Goal: Transaction & Acquisition: Obtain resource

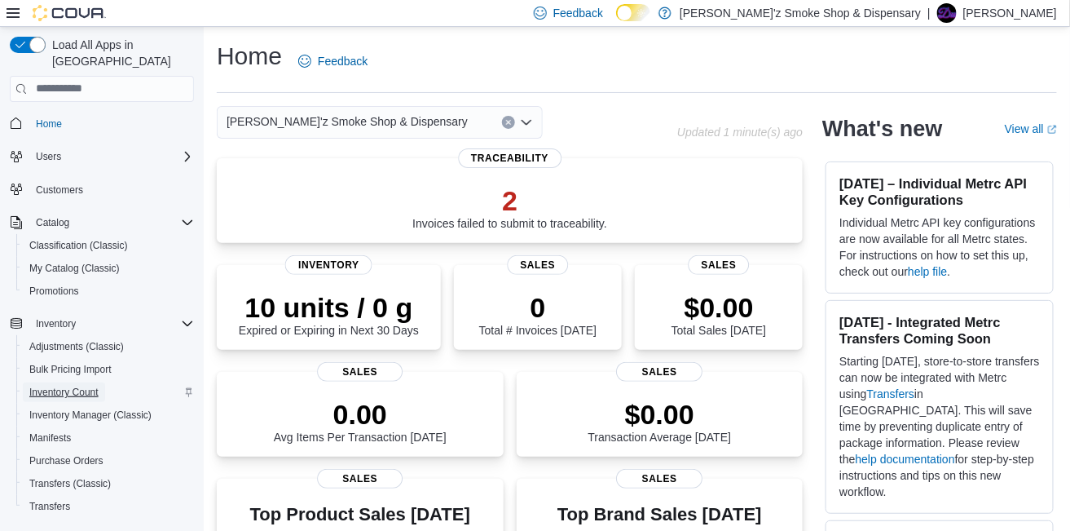
click at [85, 386] on span "Inventory Count" at bounding box center [63, 392] width 69 height 13
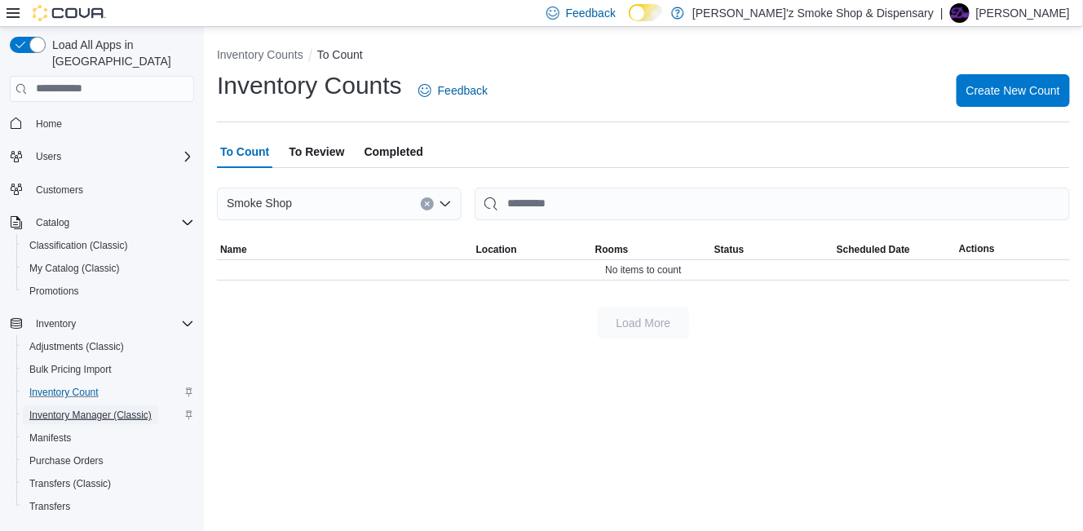
click at [131, 408] on span "Inventory Manager (Classic)" at bounding box center [90, 414] width 122 height 13
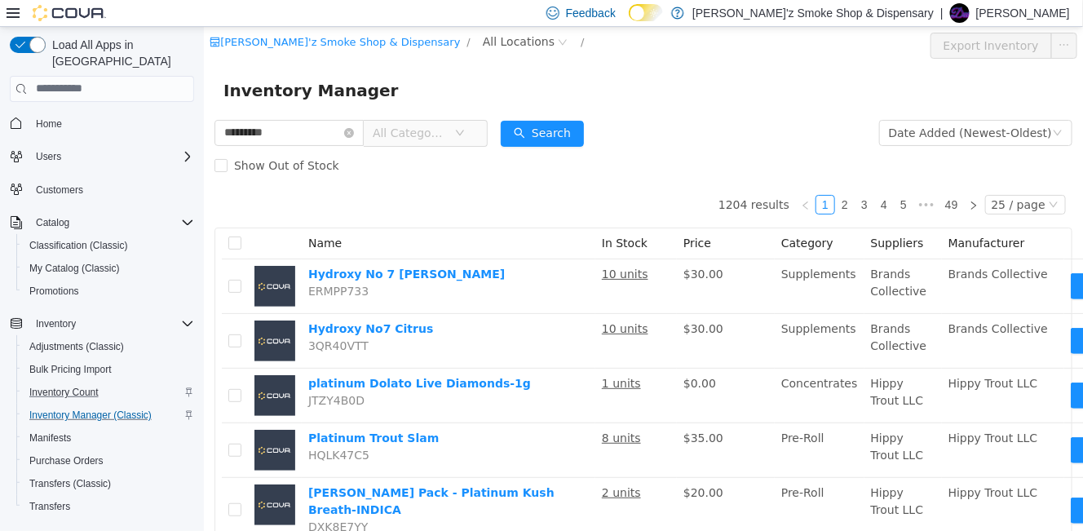
type input "*********"
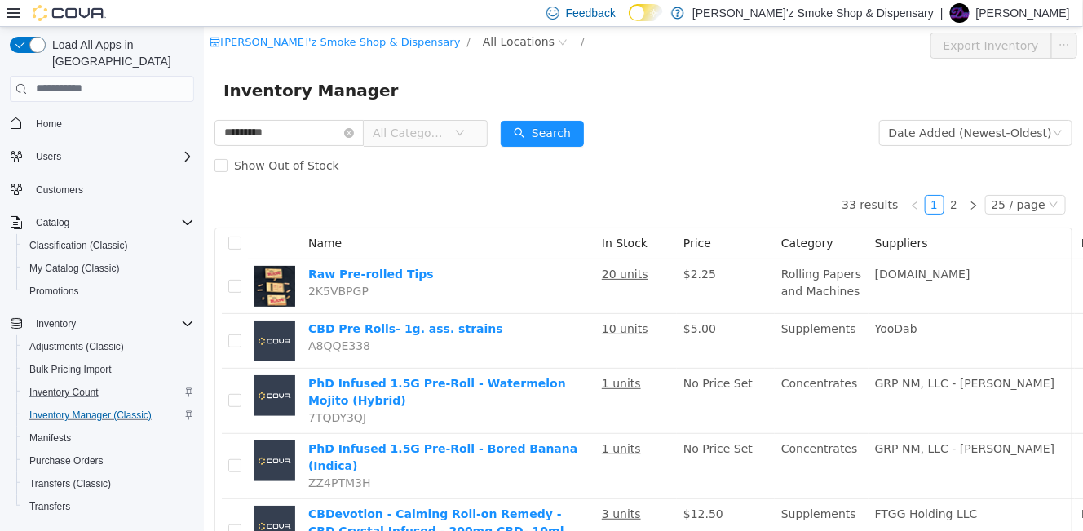
click at [463, 132] on icon "icon: down" at bounding box center [459, 132] width 8 height 6
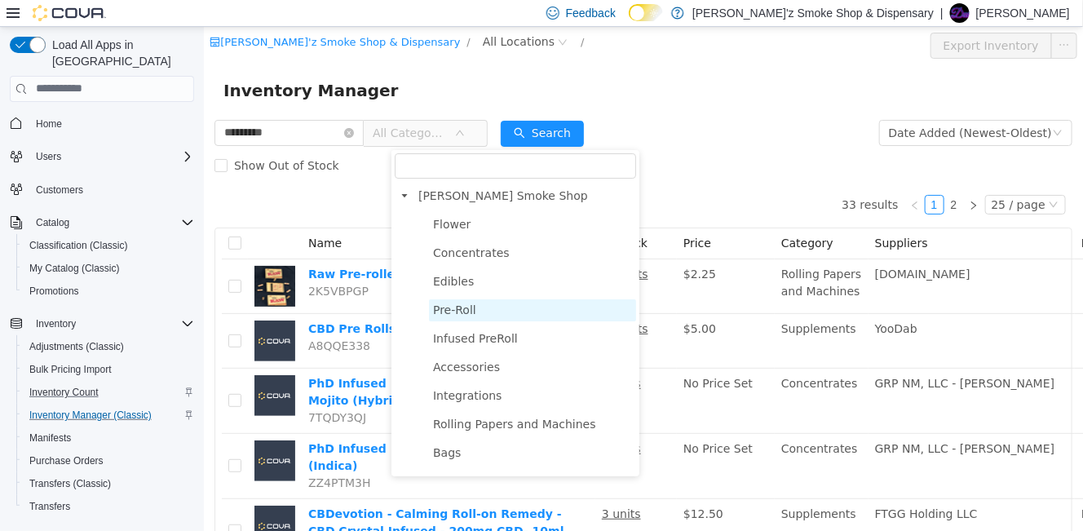
click at [463, 314] on span "Pre-Roll" at bounding box center [453, 308] width 43 height 13
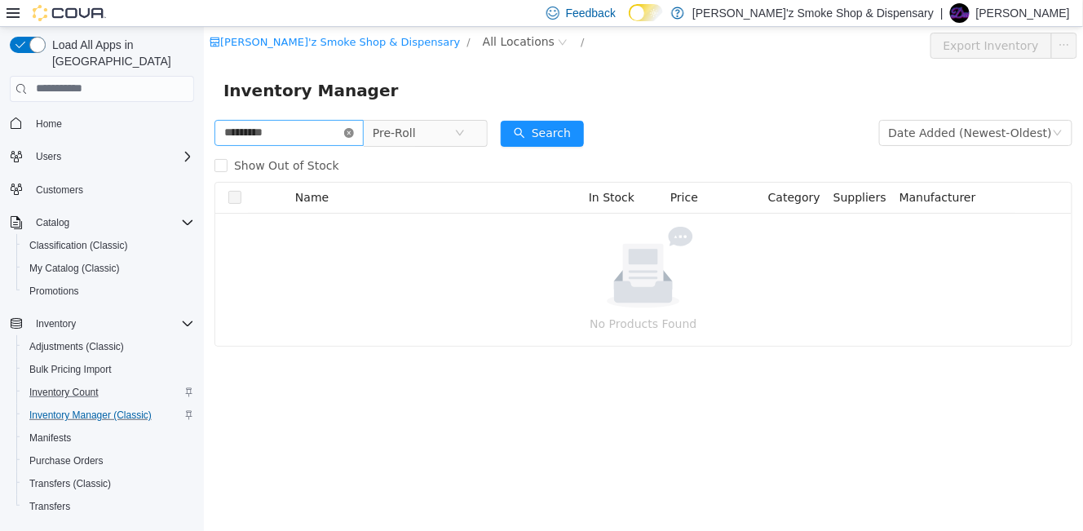
click at [353, 136] on icon "icon: close-circle" at bounding box center [348, 132] width 10 height 10
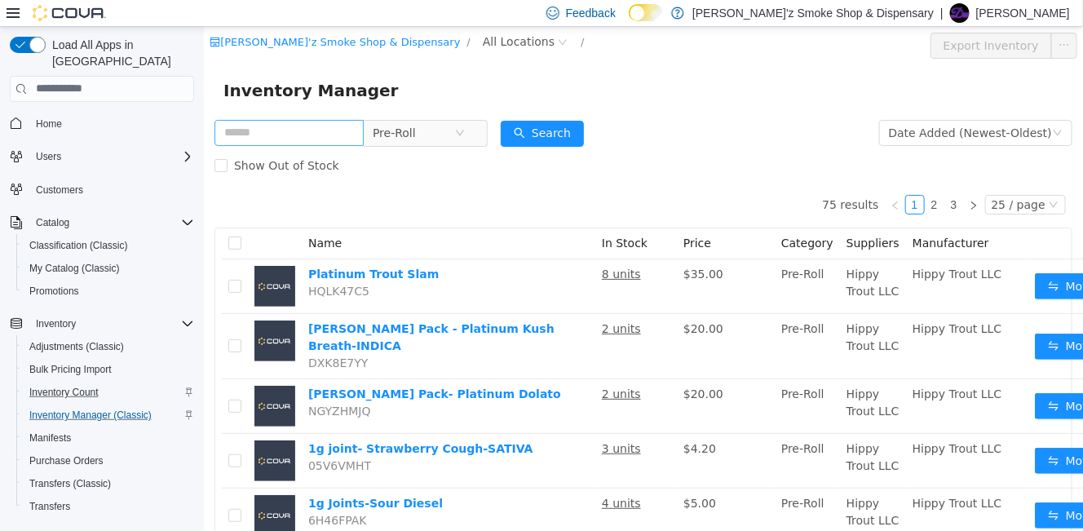
click at [689, 111] on div "Inventory Manager" at bounding box center [642, 90] width 879 height 52
click at [663, 73] on div "Inventory Manager" at bounding box center [642, 90] width 879 height 52
click at [242, 139] on input "text" at bounding box center [288, 132] width 149 height 26
click at [557, 42] on icon "icon: close-circle" at bounding box center [562, 42] width 10 height 10
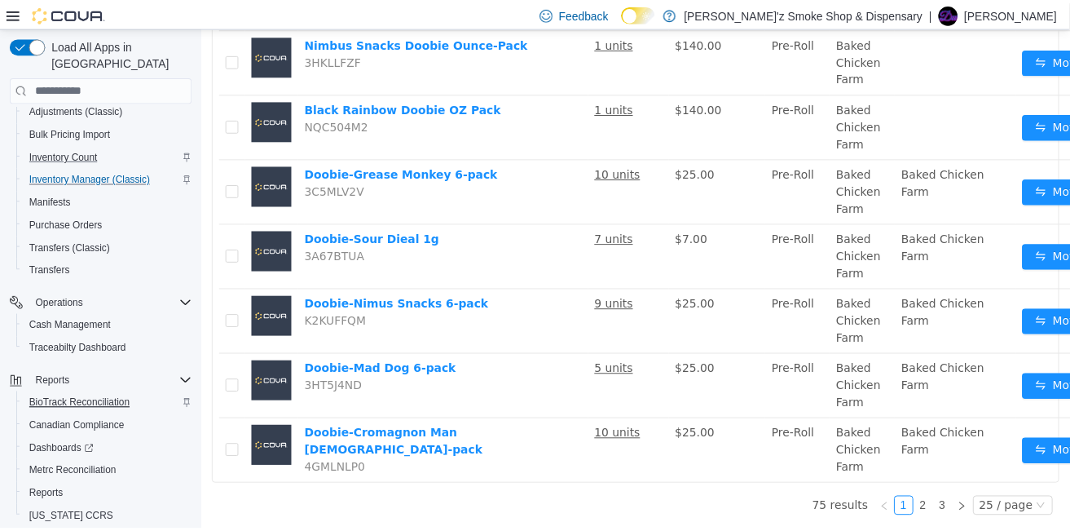
scroll to position [263, 0]
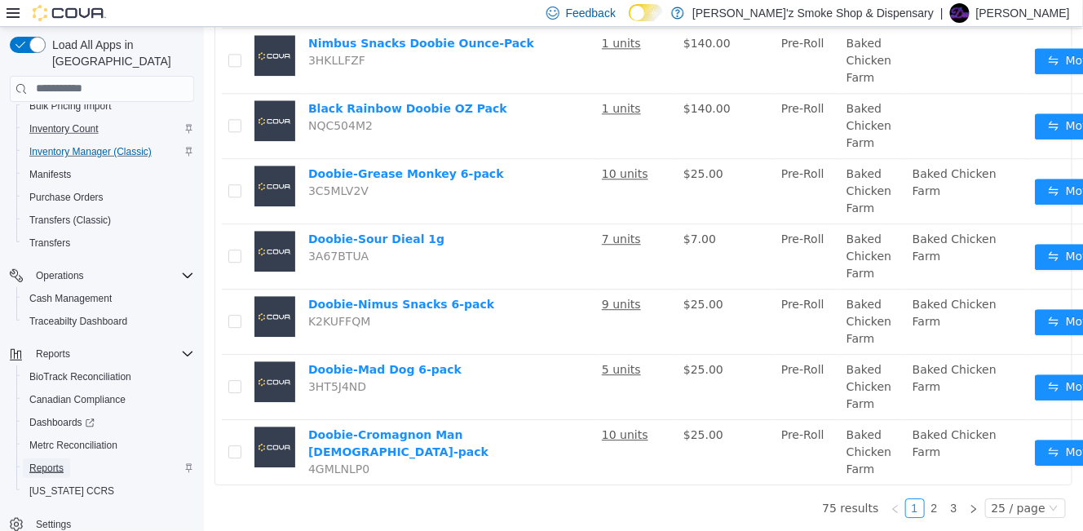
click at [45, 461] on span "Reports" at bounding box center [46, 467] width 34 height 13
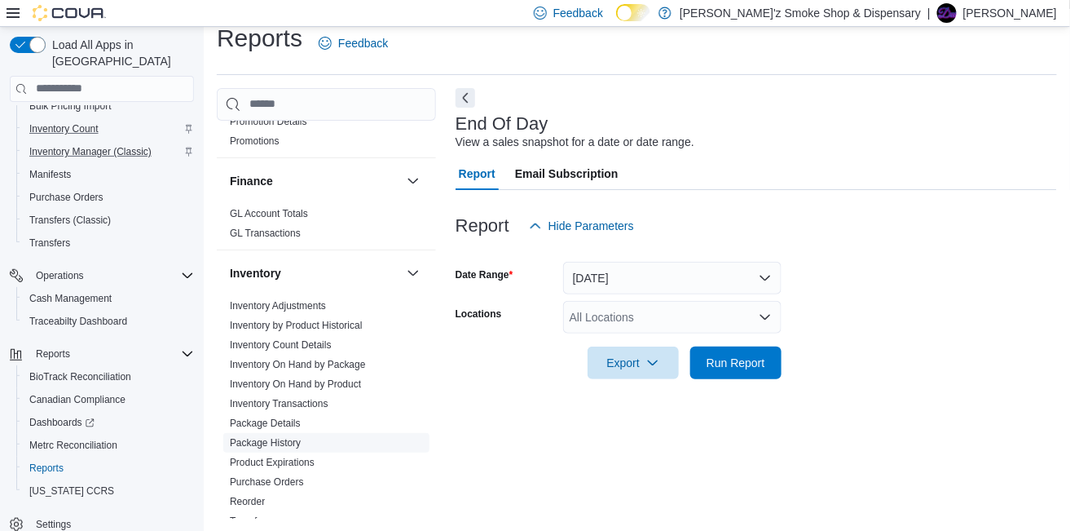
scroll to position [408, 0]
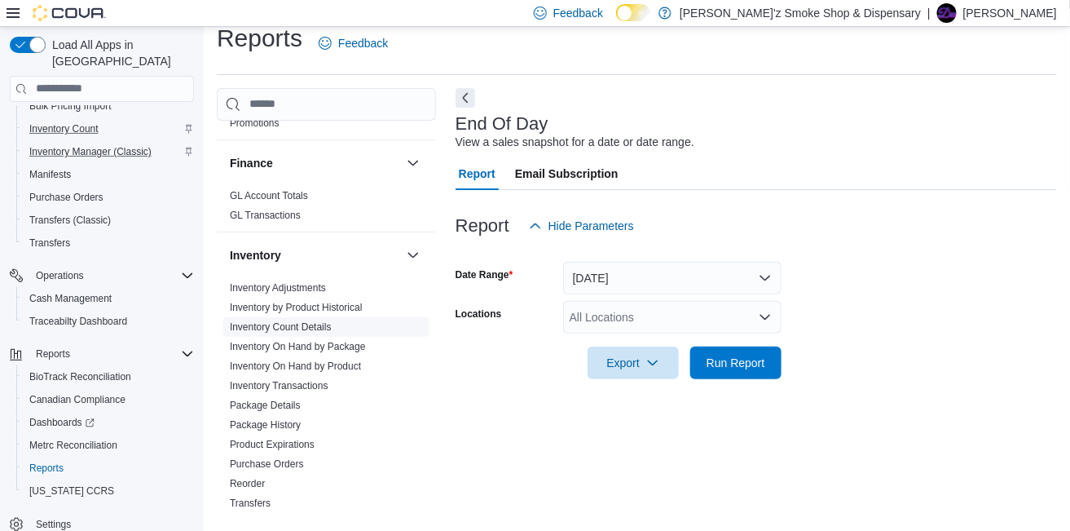
click at [301, 321] on link "Inventory Count Details" at bounding box center [281, 326] width 102 height 11
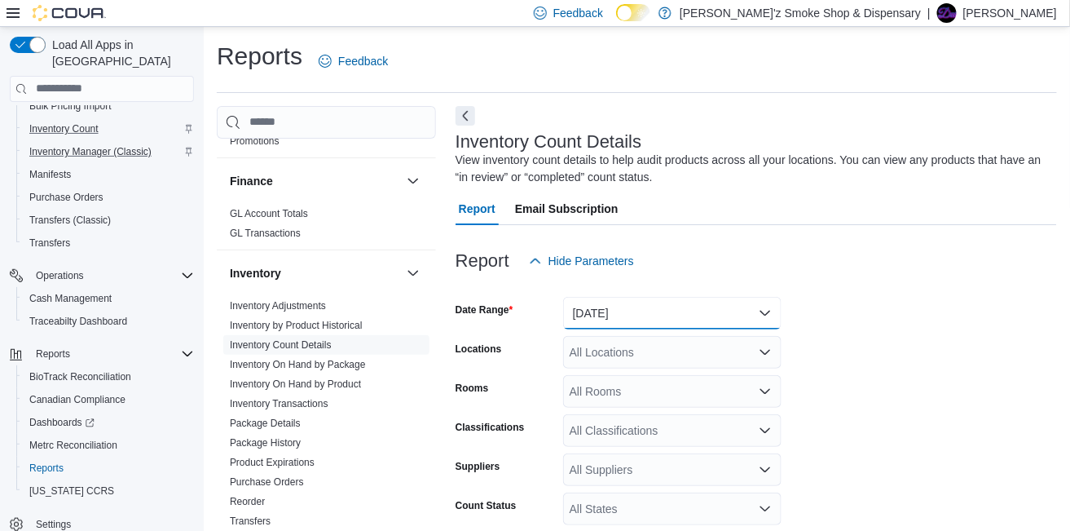
click at [769, 313] on button "Yesterday" at bounding box center [672, 313] width 218 height 33
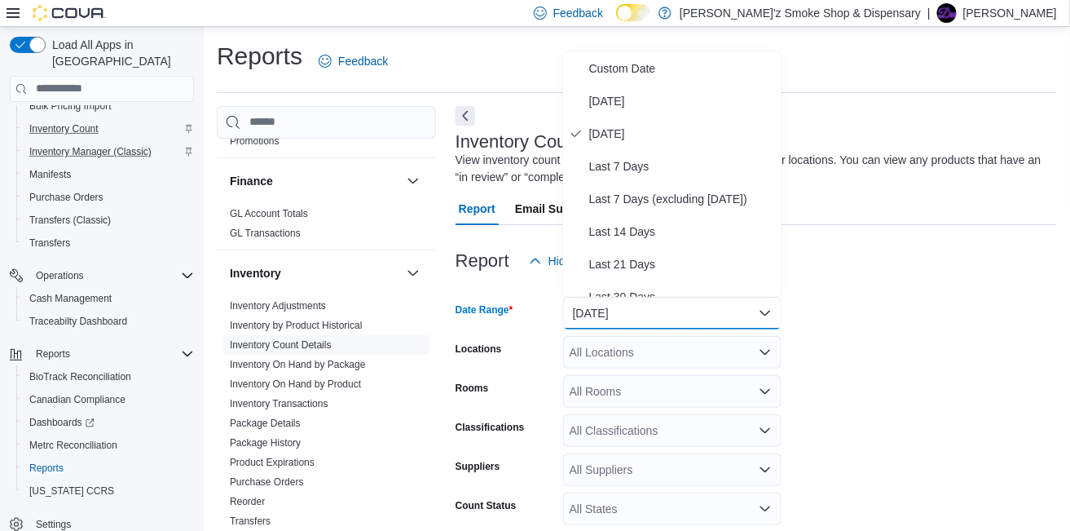
click at [860, 228] on div at bounding box center [757, 235] width 602 height 20
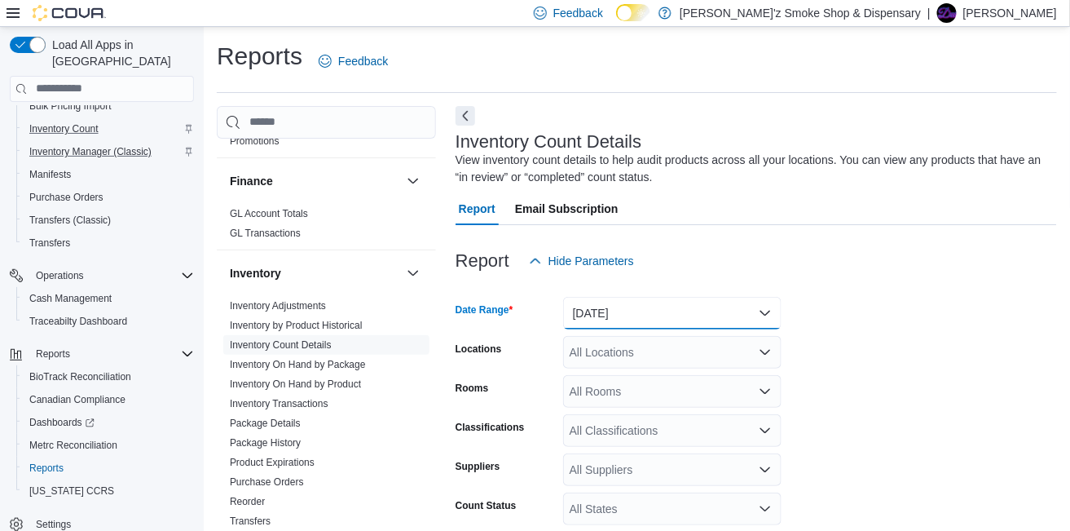
click at [761, 311] on button "Yesterday" at bounding box center [672, 313] width 218 height 33
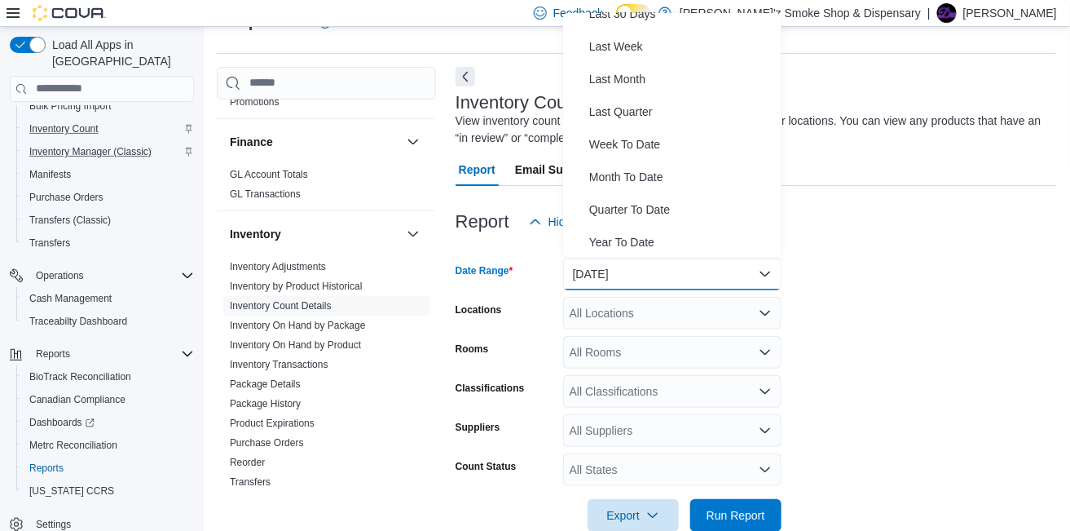
scroll to position [71, 0]
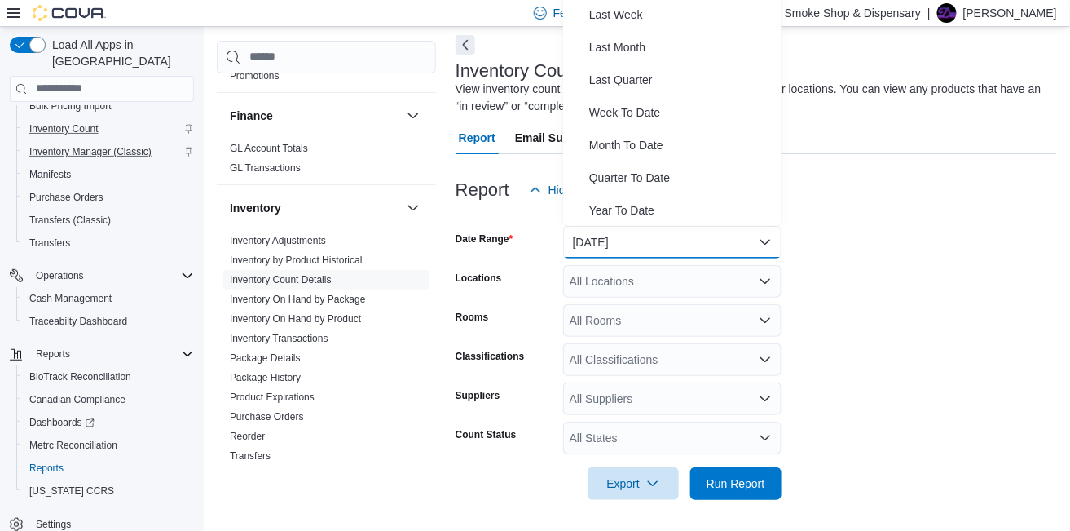
click at [962, 223] on div at bounding box center [757, 216] width 602 height 20
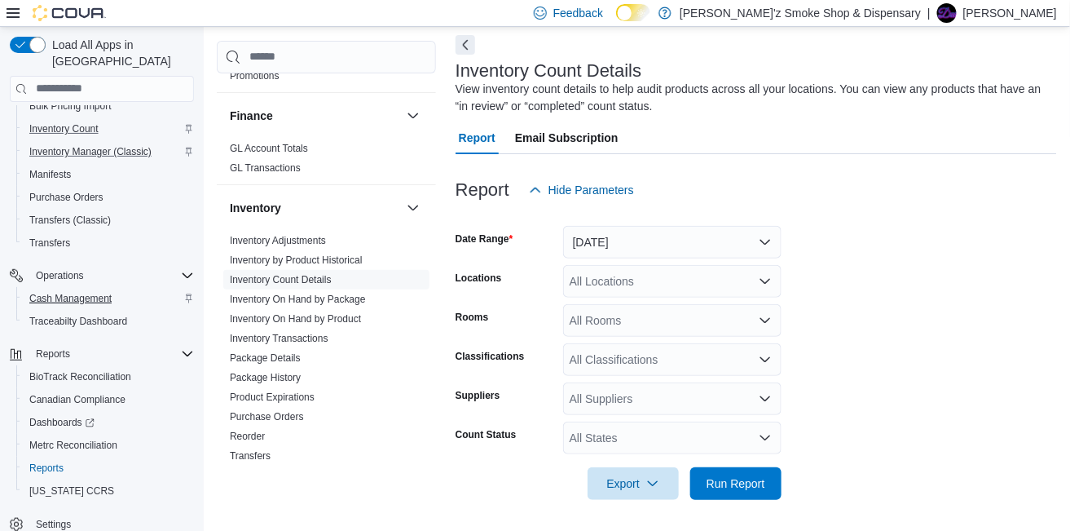
scroll to position [128, 0]
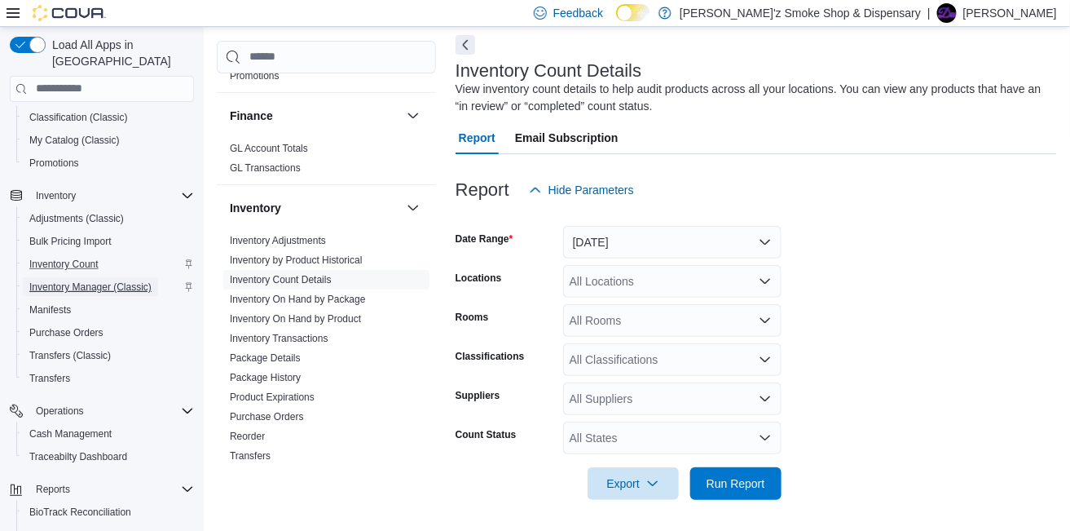
click at [90, 280] on span "Inventory Manager (Classic)" at bounding box center [90, 286] width 122 height 13
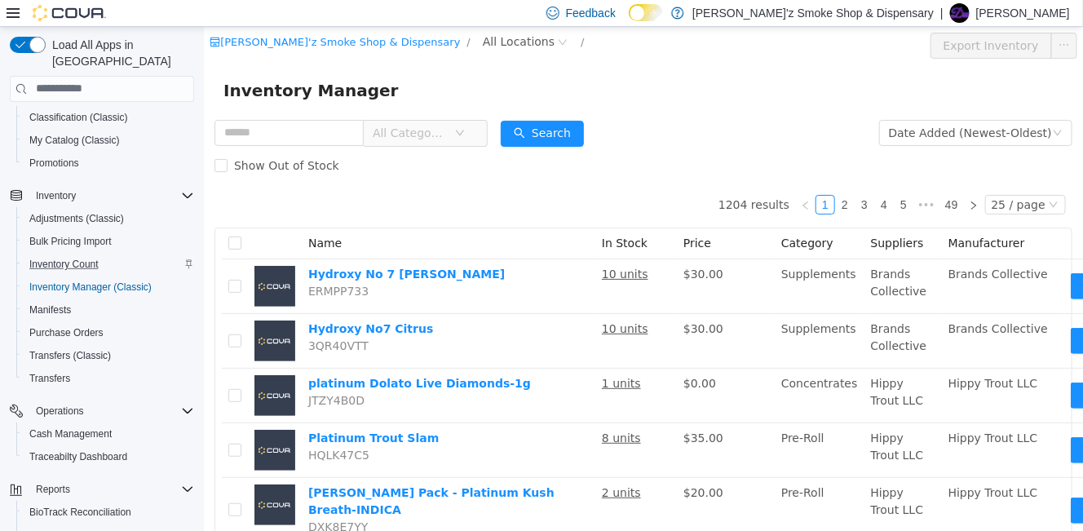
click at [464, 136] on icon "icon: down" at bounding box center [459, 132] width 10 height 10
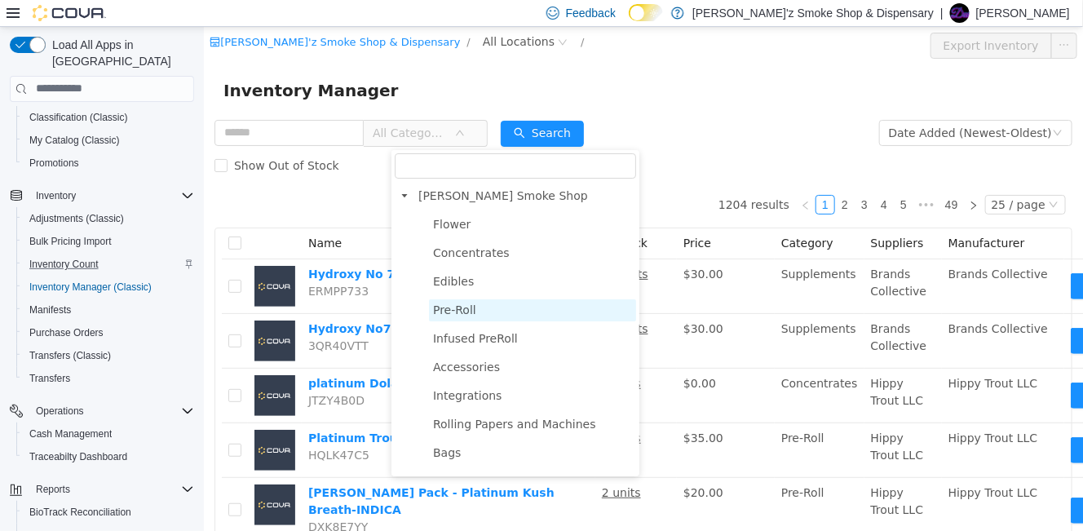
click at [465, 315] on span "Pre-Roll" at bounding box center [453, 308] width 43 height 13
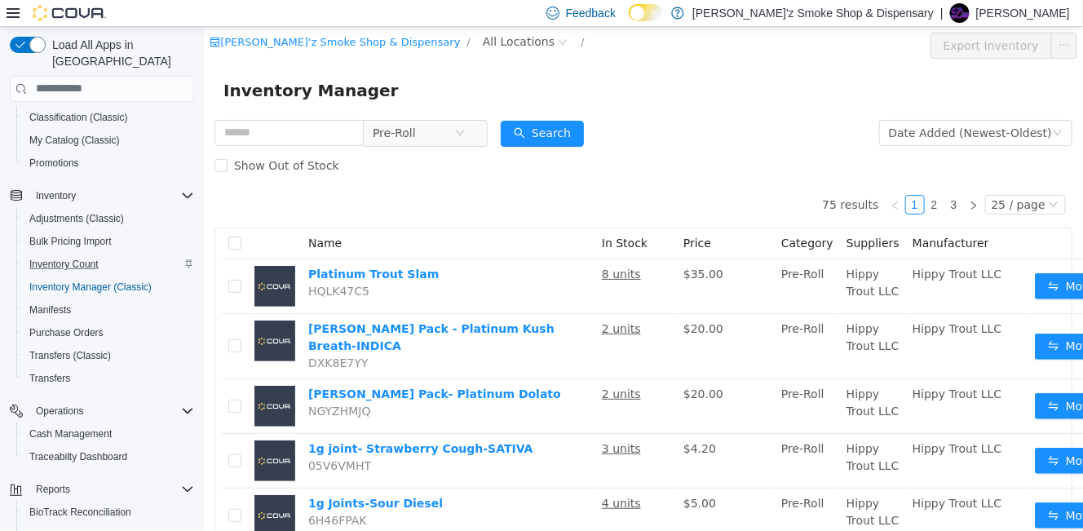
click at [728, 121] on form "Pre-Roll Date Added (Newest-Oldest) Search Show Out of Stock" at bounding box center [643, 148] width 858 height 65
click at [557, 46] on icon "icon: close-circle" at bounding box center [562, 42] width 10 height 10
click at [503, 60] on div "Dubie'z Smoke Shop & Dispensary / All Locations / Export Inventory" at bounding box center [642, 44] width 879 height 37
click at [482, 44] on span "All Locations" at bounding box center [518, 41] width 72 height 18
click at [483, 130] on span "Smoke Shop" at bounding box center [504, 128] width 71 height 13
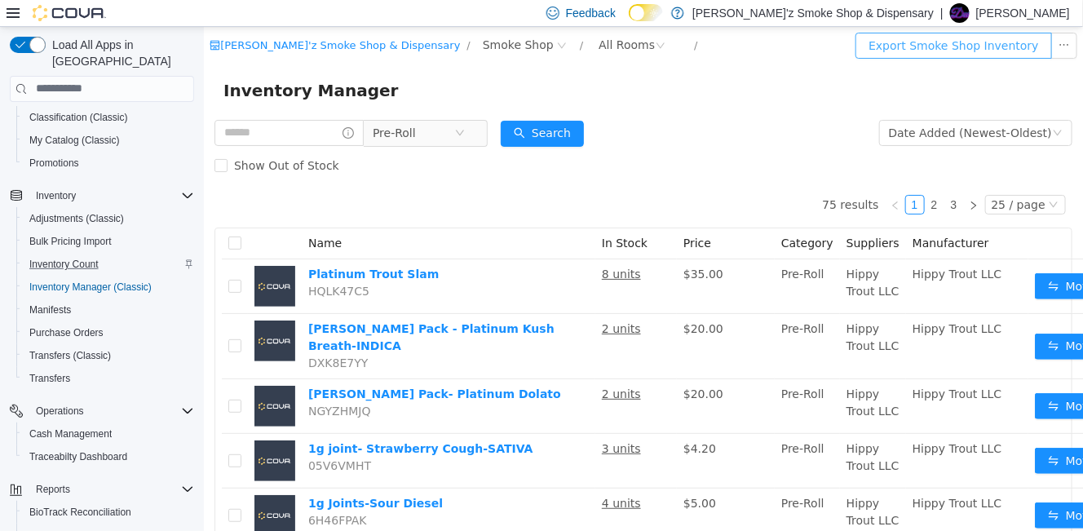
click at [1012, 50] on button "Export Smoke Shop Inventory" at bounding box center [952, 45] width 196 height 26
click at [655, 48] on icon "icon: close-circle" at bounding box center [660, 45] width 10 height 10
click at [655, 47] on icon "icon: close-circle" at bounding box center [660, 45] width 10 height 10
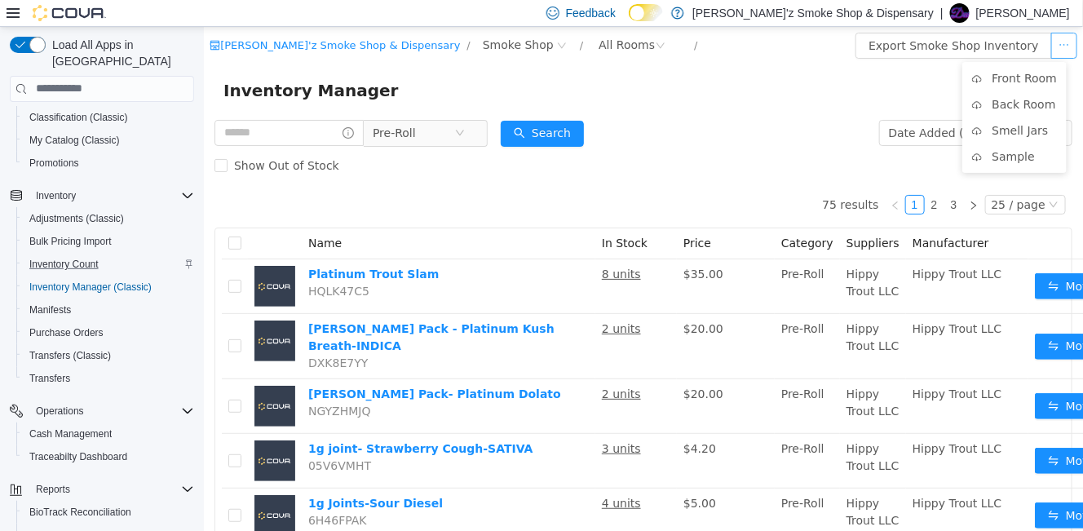
click at [1053, 42] on button "button" at bounding box center [1063, 45] width 26 height 26
click at [1017, 86] on li "Front Room" at bounding box center [1013, 77] width 104 height 26
click at [1016, 77] on li "Front Room" at bounding box center [1013, 77] width 104 height 26
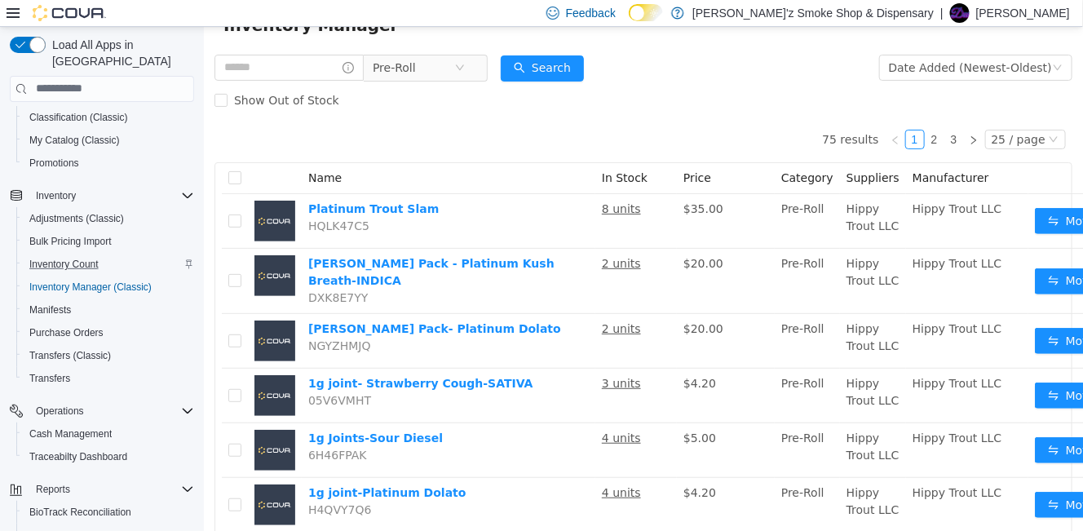
scroll to position [39, 0]
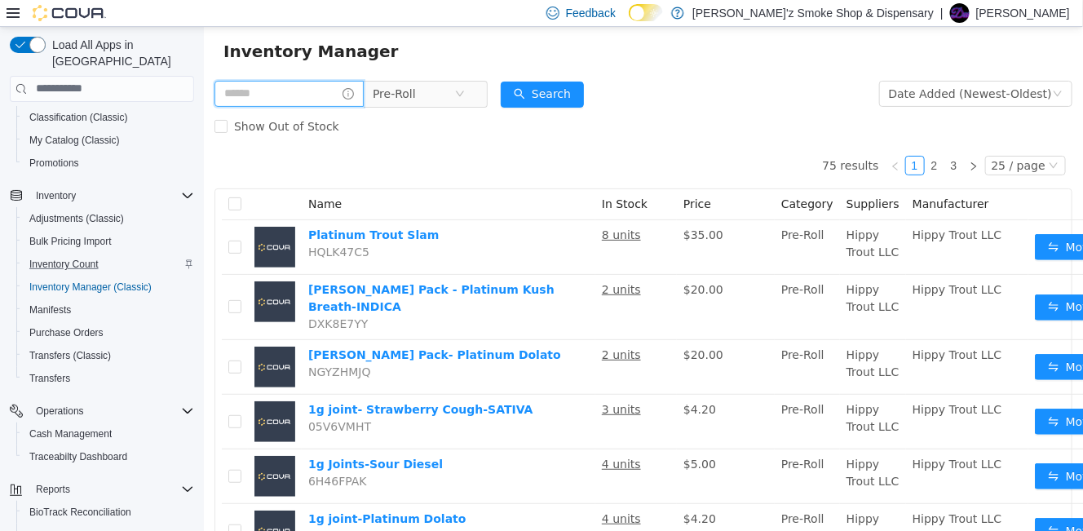
click at [255, 91] on input "text" at bounding box center [288, 93] width 149 height 26
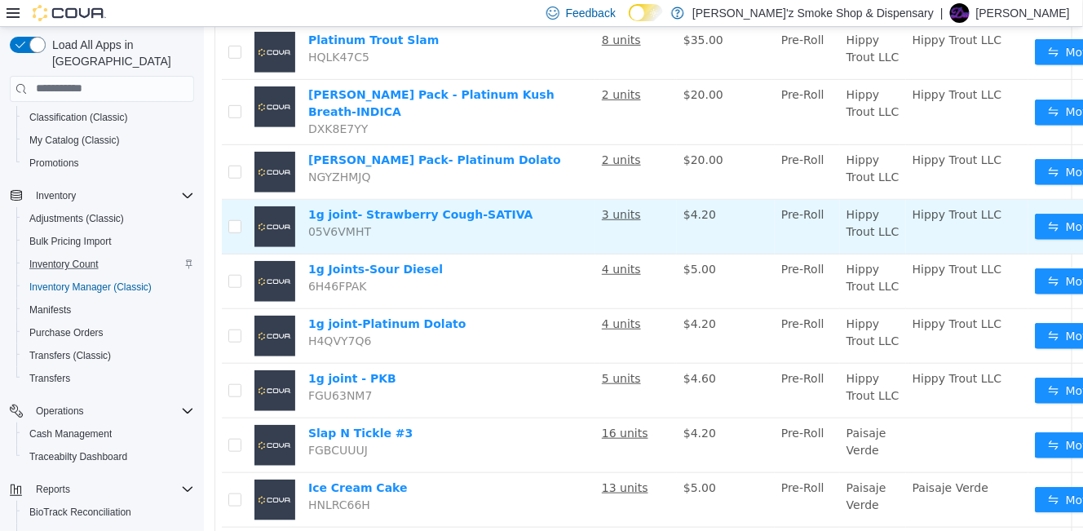
scroll to position [99, 0]
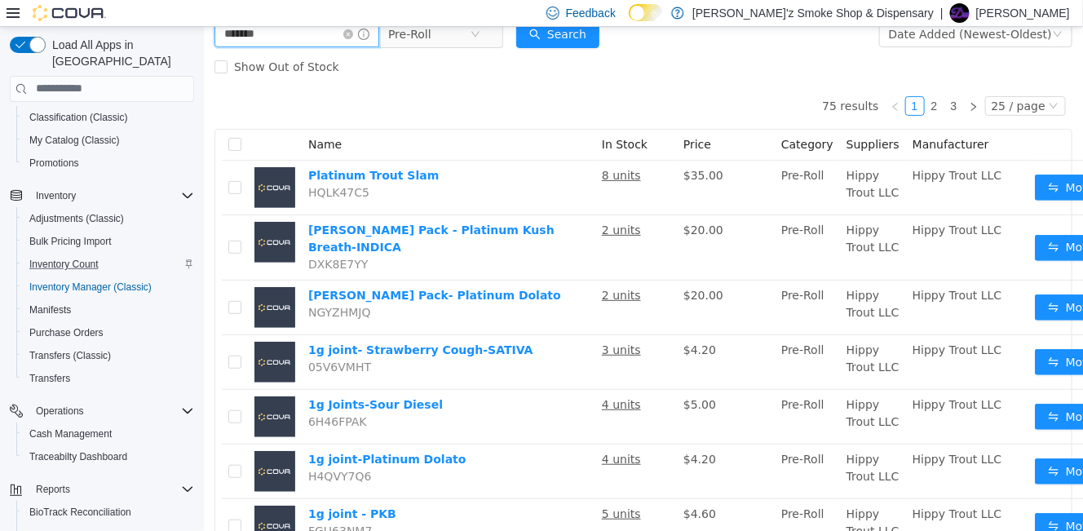
type input "*******"
click at [587, 38] on button "Search" at bounding box center [556, 34] width 83 height 26
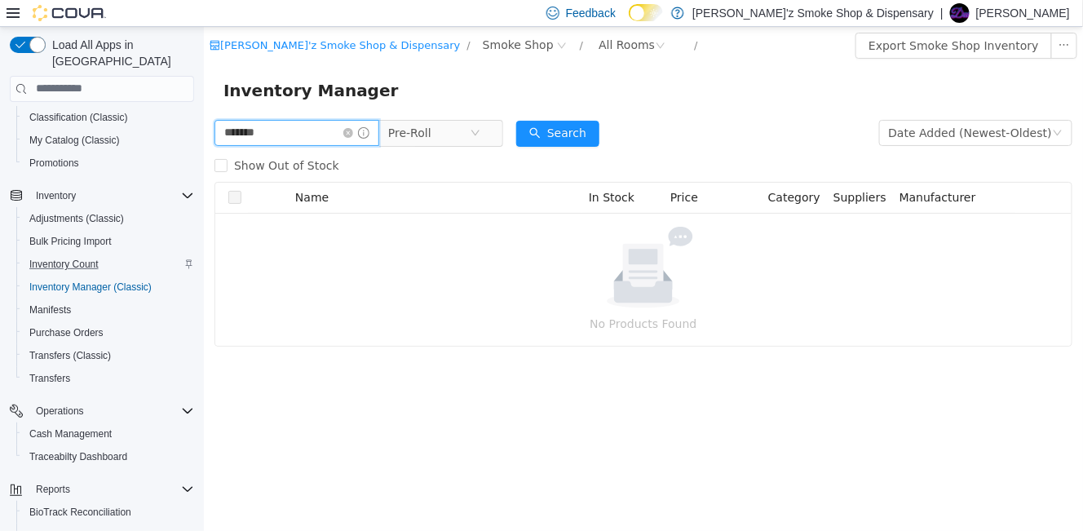
click at [278, 140] on input "*******" at bounding box center [296, 132] width 165 height 26
click at [352, 135] on icon "icon: close-circle" at bounding box center [347, 132] width 10 height 10
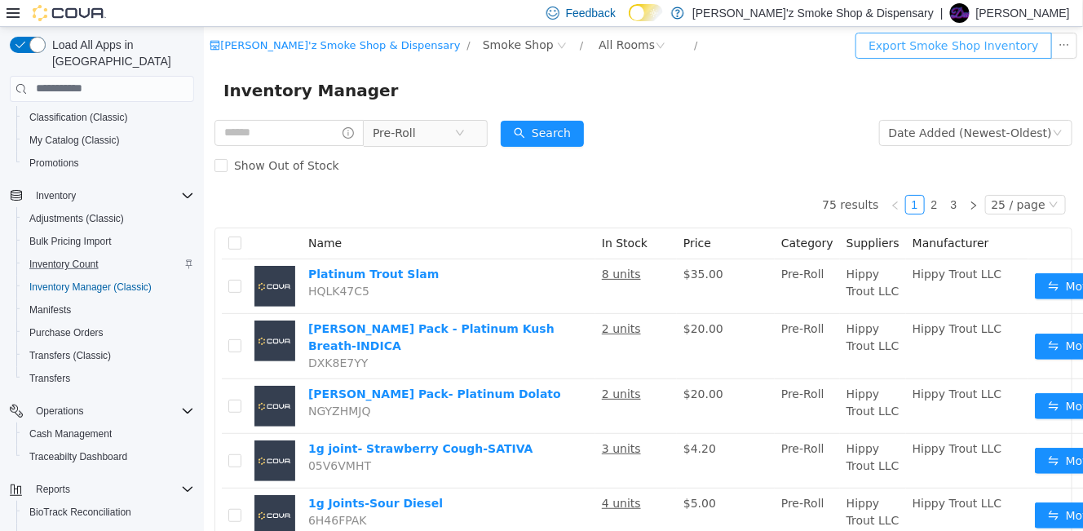
click at [951, 51] on button "Export Smoke Shop Inventory" at bounding box center [952, 45] width 196 height 26
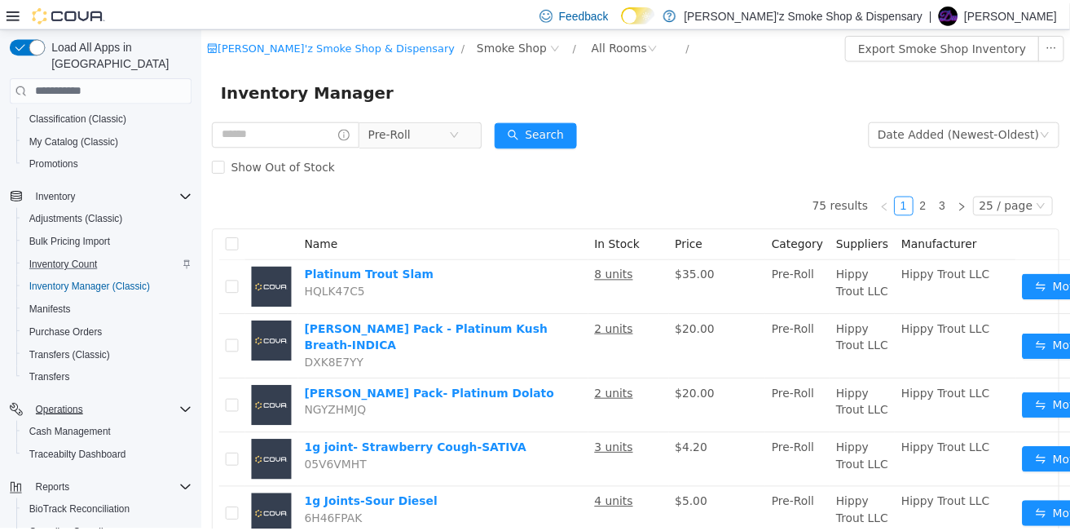
scroll to position [263, 0]
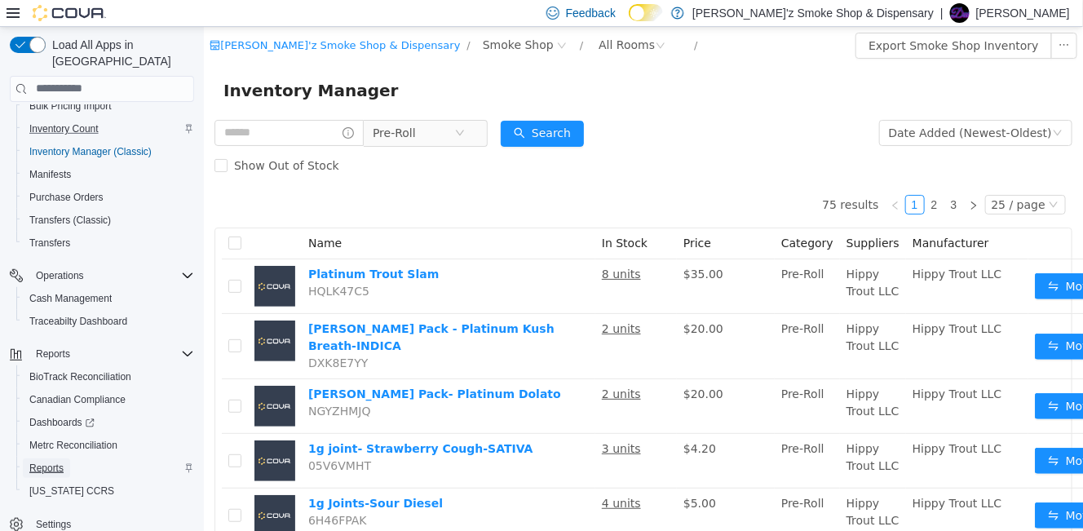
click at [64, 461] on span "Reports" at bounding box center [46, 467] width 34 height 13
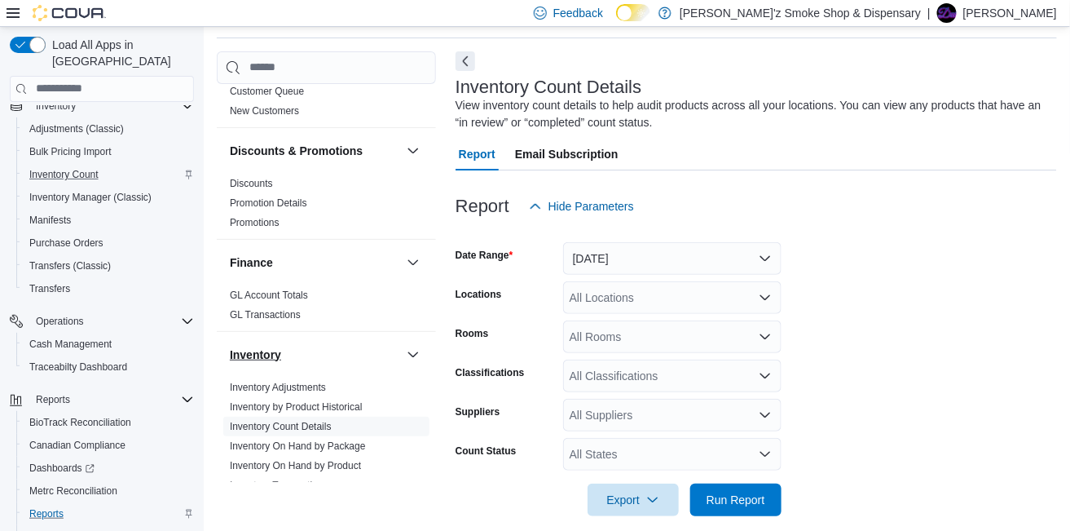
scroll to position [408, 0]
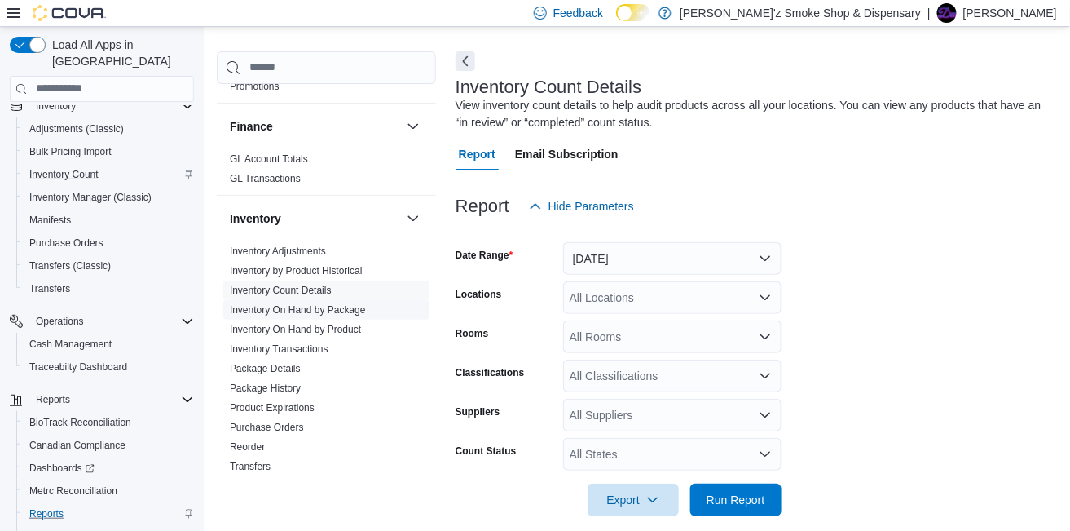
click at [333, 312] on link "Inventory On Hand by Package" at bounding box center [298, 309] width 136 height 11
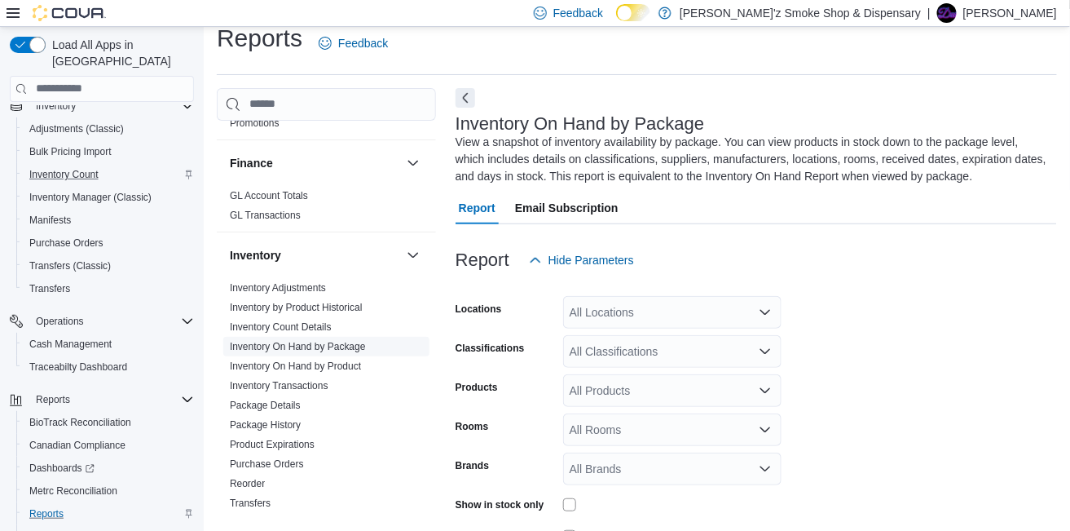
scroll to position [71, 0]
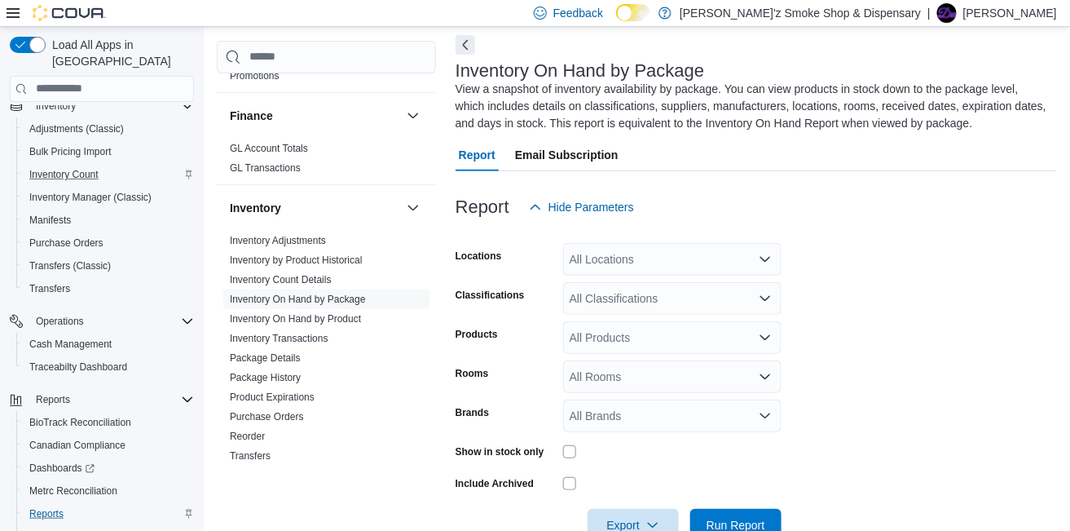
click at [763, 255] on icon "Open list of options" at bounding box center [765, 259] width 13 height 13
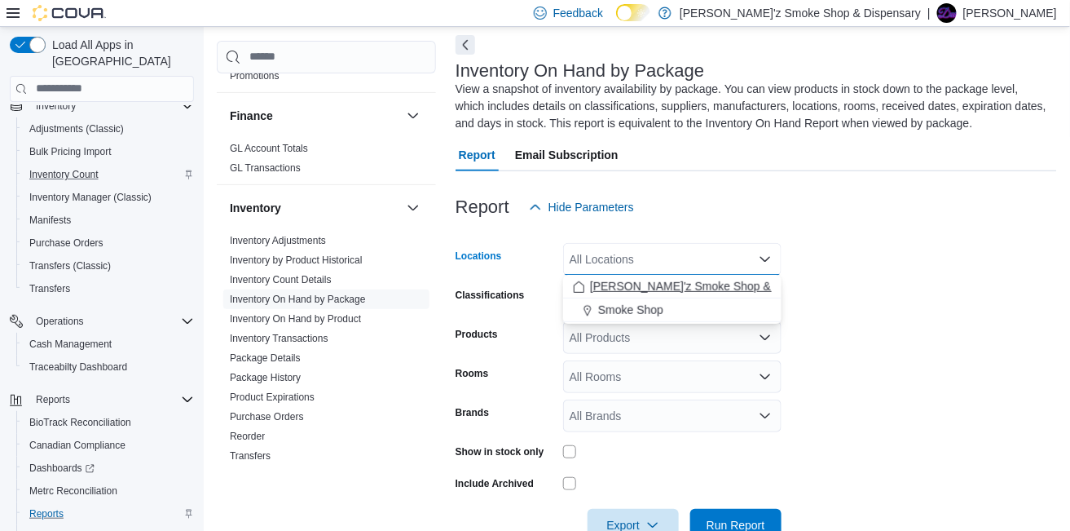
click at [659, 284] on span "Dubie'z Smoke Shop & Dispensary" at bounding box center [710, 286] width 241 height 16
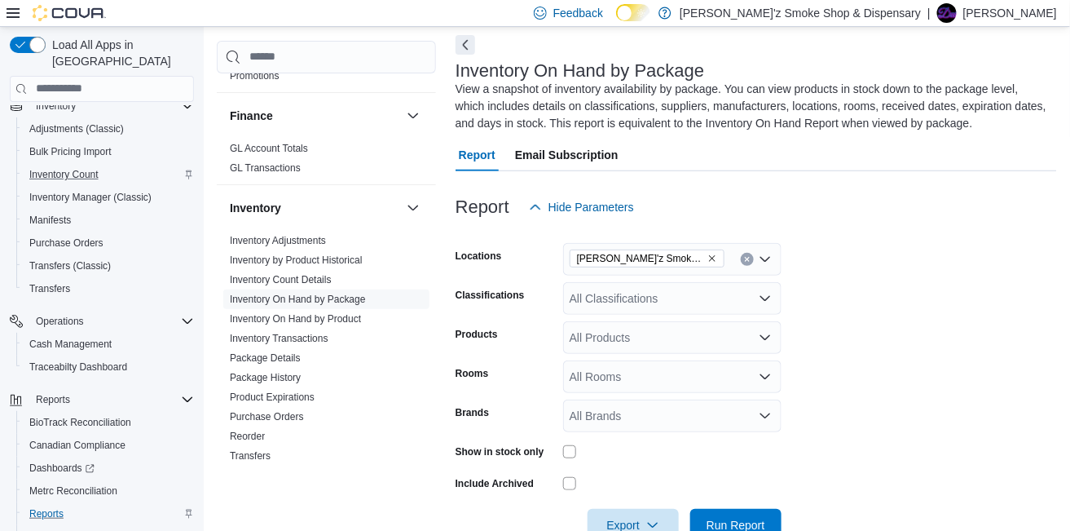
click at [886, 259] on form "Locations Dubie'z Smoke Shop & Dispensary Classifications All Classifications P…" at bounding box center [757, 382] width 602 height 318
click at [770, 297] on icon "Open list of options" at bounding box center [765, 298] width 13 height 13
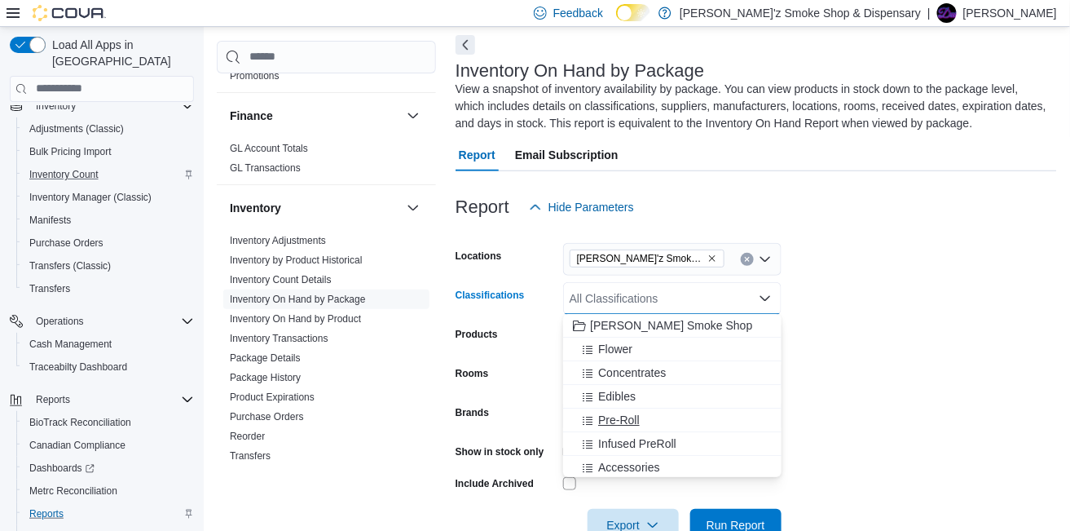
click at [628, 421] on span "Pre-Roll" at bounding box center [619, 420] width 42 height 16
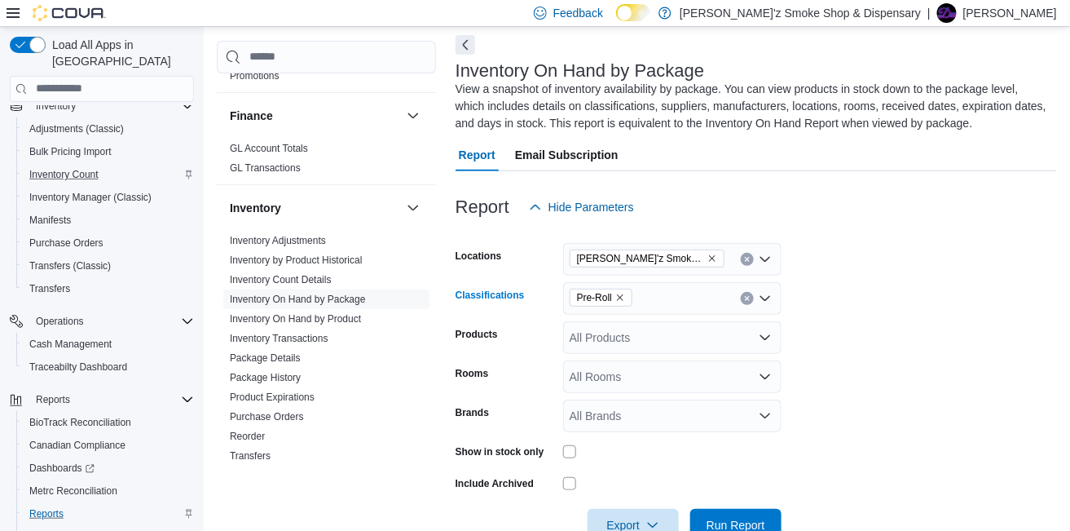
scroll to position [120, 0]
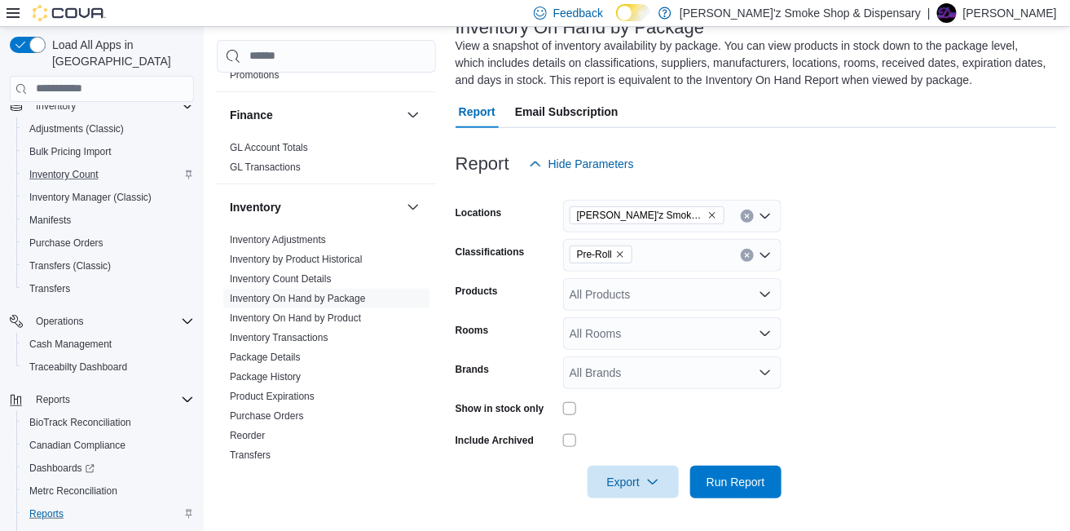
click at [898, 263] on form "Locations Dubie'z Smoke Shop & Dispensary Classifications Pre-Roll Products All…" at bounding box center [757, 339] width 602 height 318
click at [721, 475] on span "Run Report" at bounding box center [736, 481] width 59 height 16
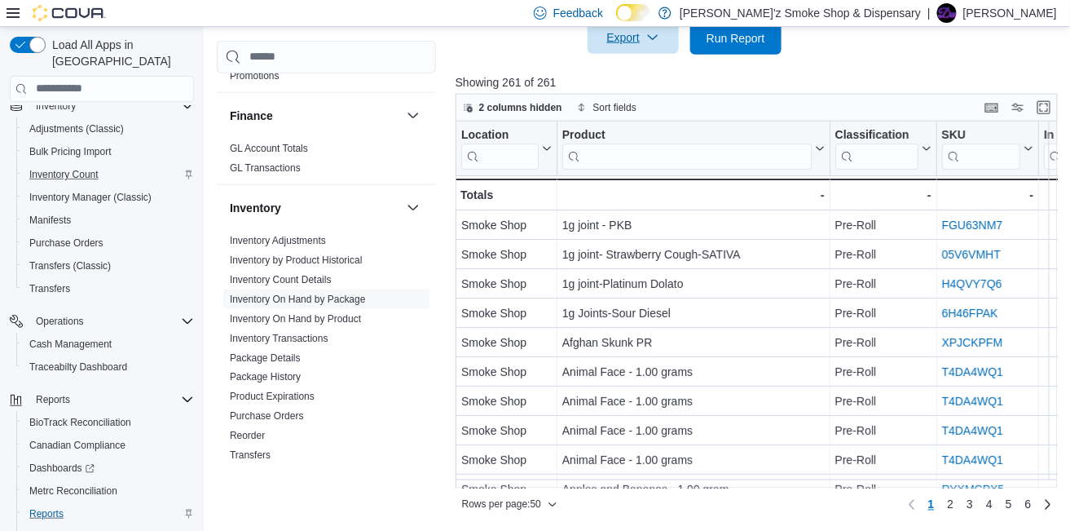
click at [621, 35] on span "Export" at bounding box center [634, 37] width 72 height 33
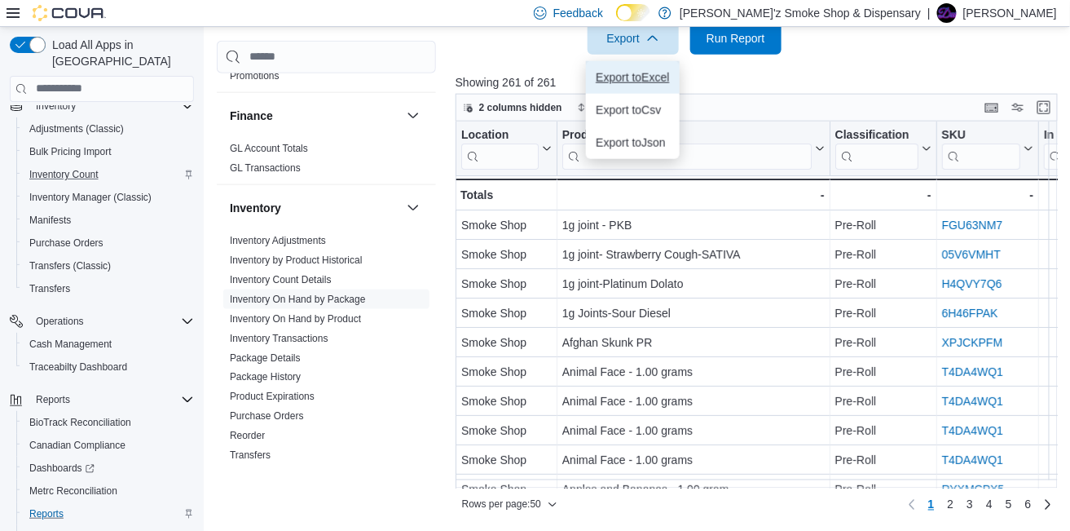
click at [624, 71] on span "Export to Excel" at bounding box center [632, 77] width 73 height 13
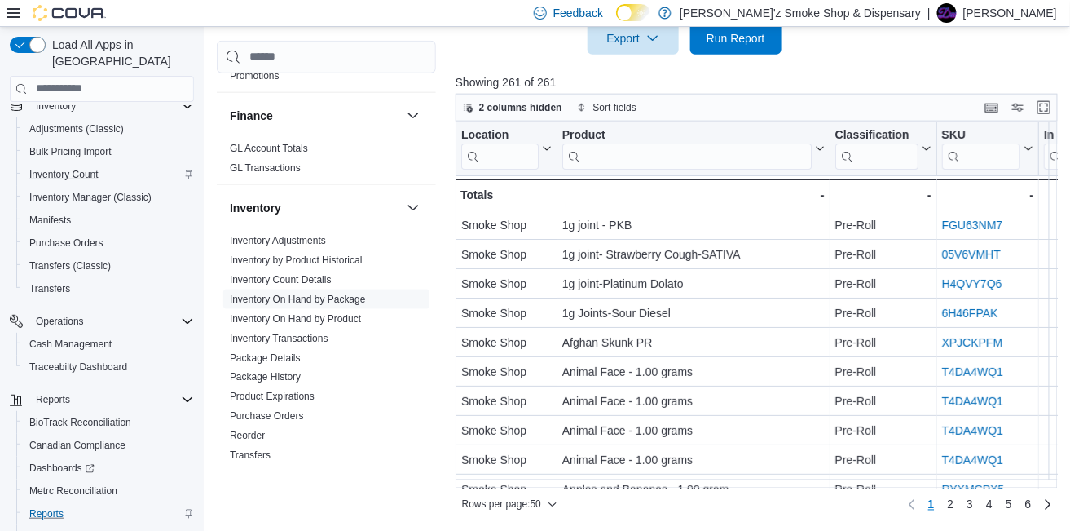
click at [852, 77] on p "Showing 261 of 261" at bounding box center [760, 82] width 608 height 16
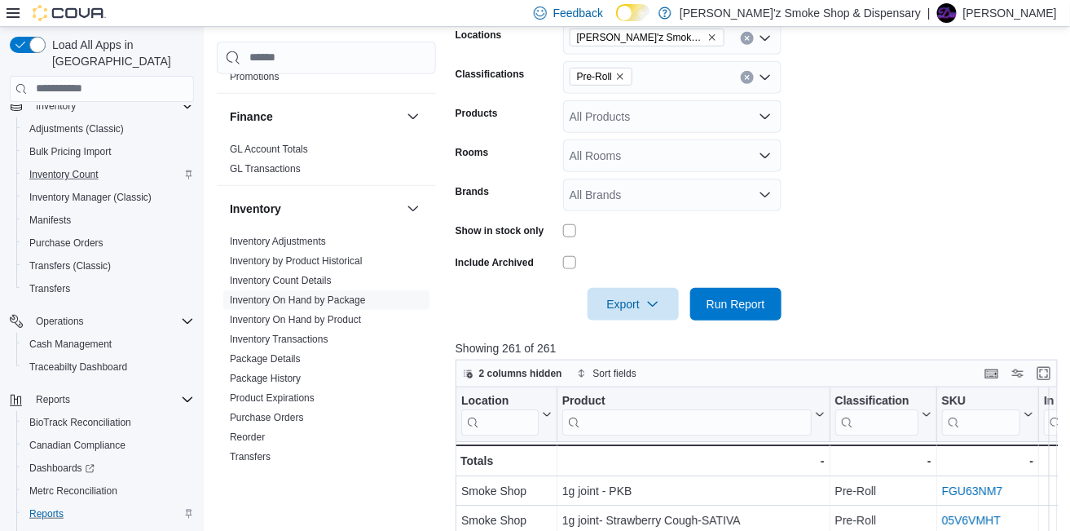
scroll to position [157, 0]
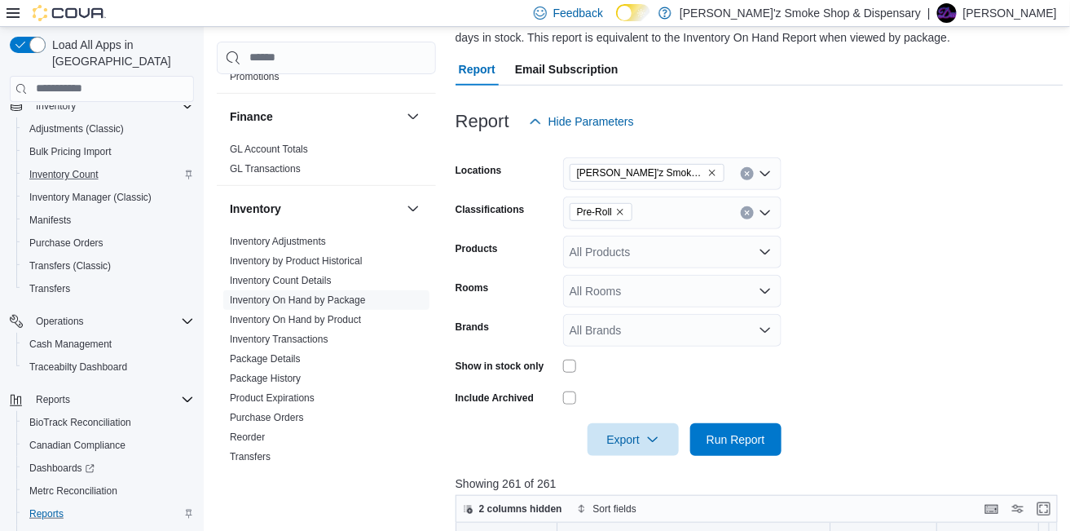
click at [762, 329] on icon "Open list of options" at bounding box center [766, 329] width 10 height 5
click at [768, 329] on icon "Close list of options" at bounding box center [766, 329] width 10 height 5
click at [769, 329] on icon "Open list of options" at bounding box center [765, 330] width 13 height 13
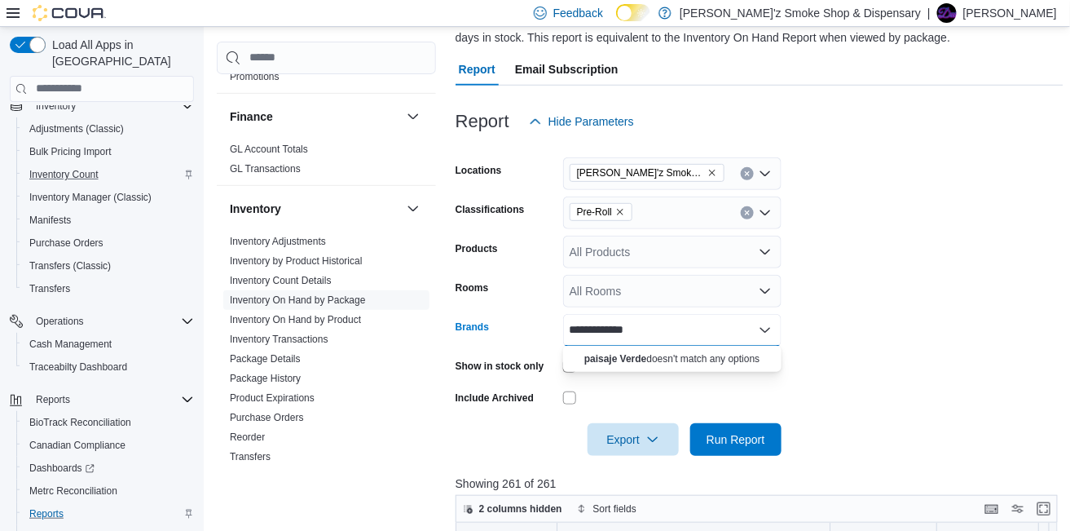
click at [577, 325] on input "**********" at bounding box center [608, 330] width 76 height 20
click at [660, 335] on div "**********" at bounding box center [672, 330] width 218 height 33
click at [764, 333] on icon "Close list of options" at bounding box center [765, 330] width 13 height 13
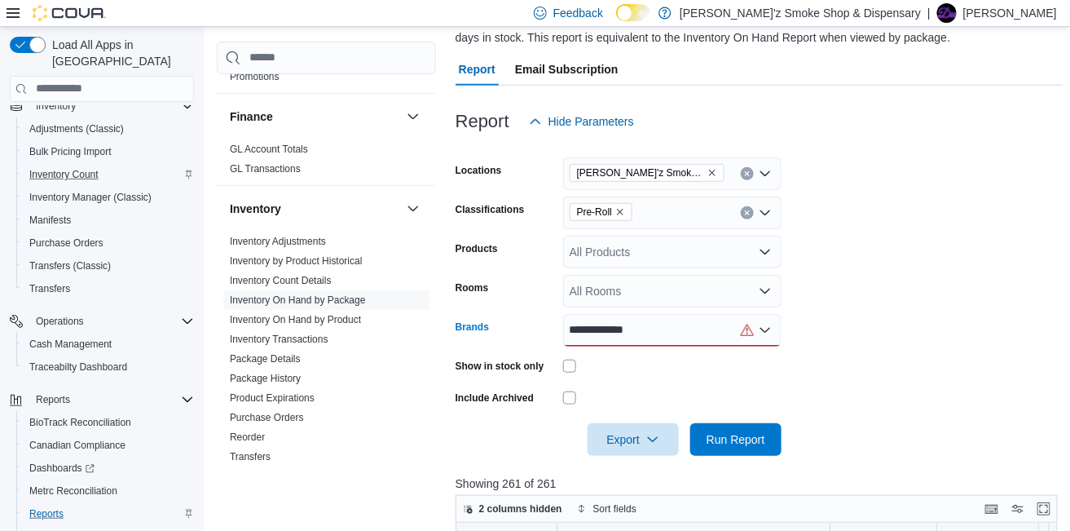
click at [761, 329] on icon "Open list of options" at bounding box center [765, 330] width 13 height 13
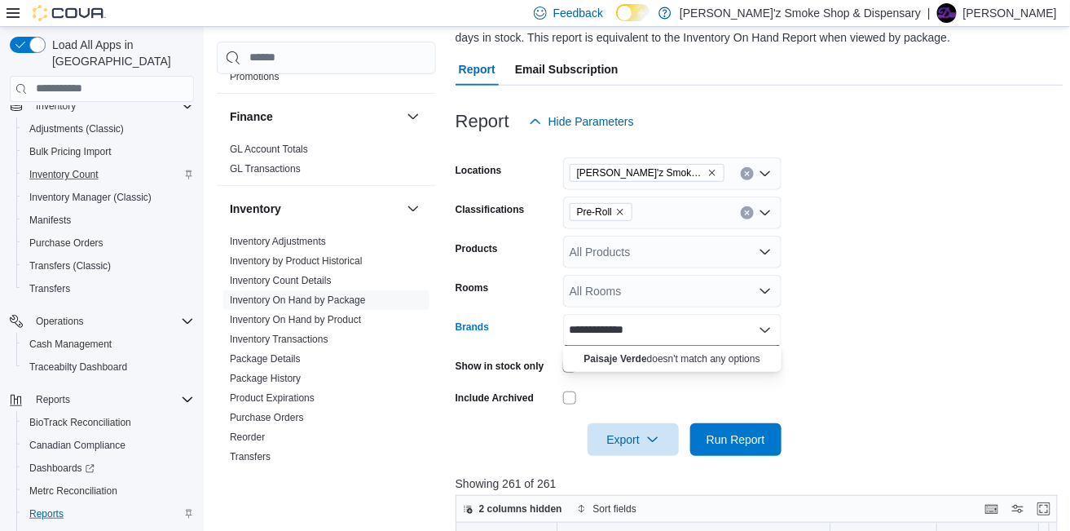
click at [678, 331] on div "**********" at bounding box center [672, 330] width 218 height 33
type input "*"
click at [894, 270] on form "Locations Dubie'z Smoke Shop & Dispensary Classifications Pre-Roll Products All…" at bounding box center [760, 297] width 608 height 318
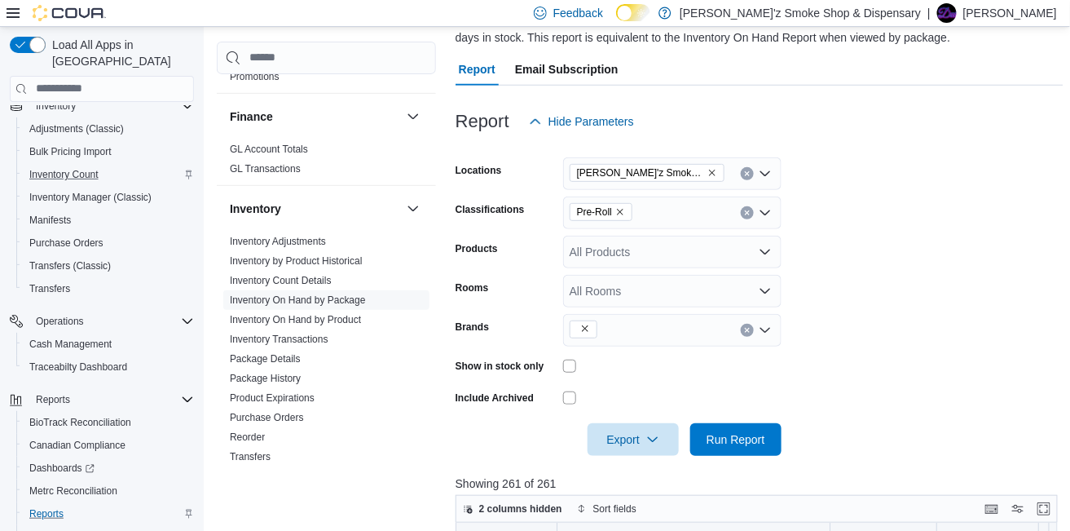
click at [764, 253] on icon "Open list of options" at bounding box center [766, 251] width 10 height 5
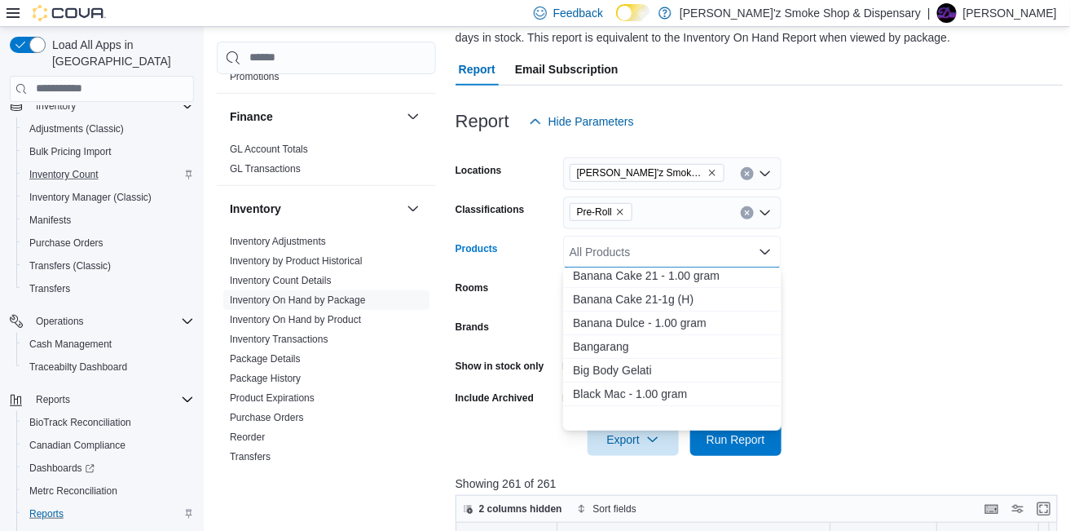
scroll to position [271, 0]
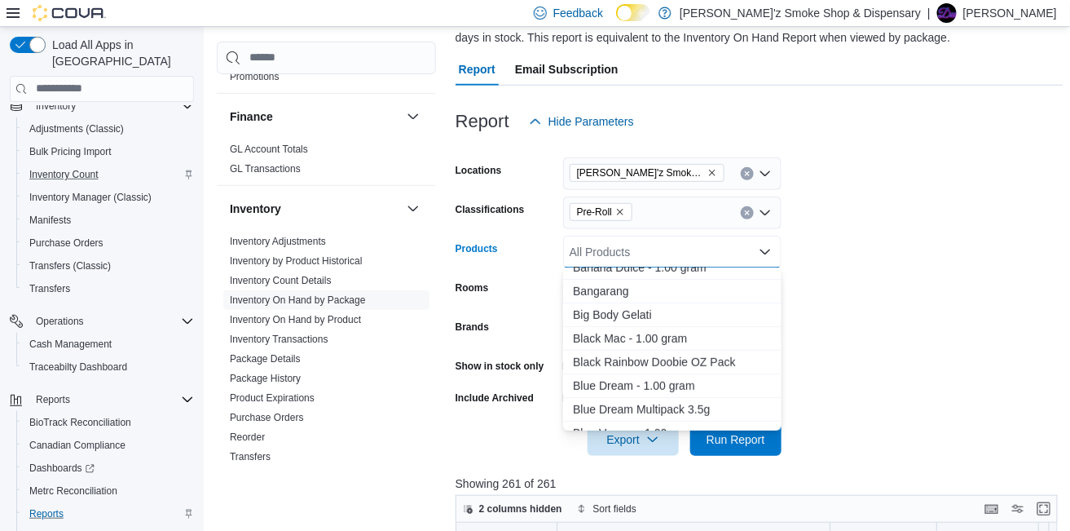
click at [872, 307] on form "Locations Dubie'z Smoke Shop & Dispensary Classifications Pre-Roll Products All…" at bounding box center [760, 297] width 608 height 318
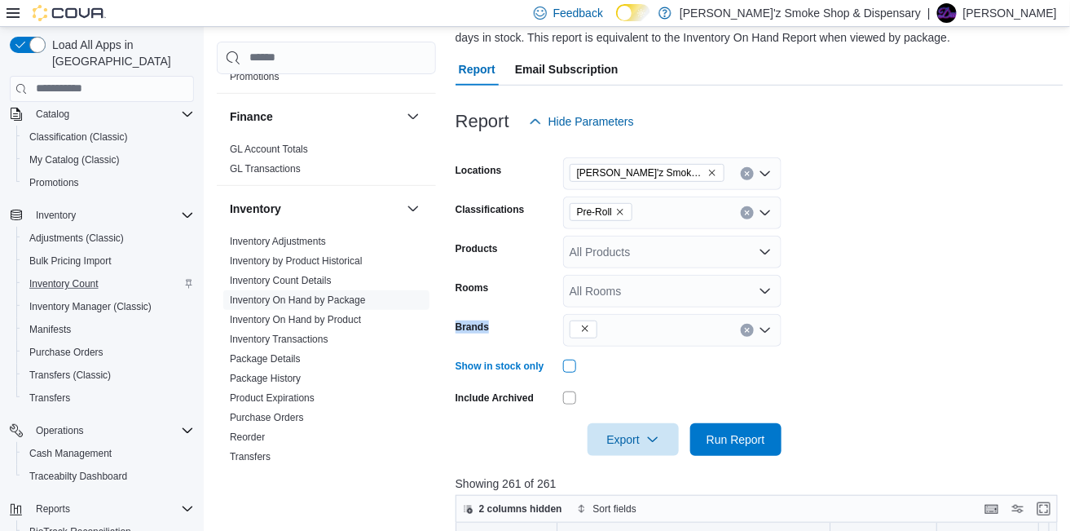
scroll to position [82, 0]
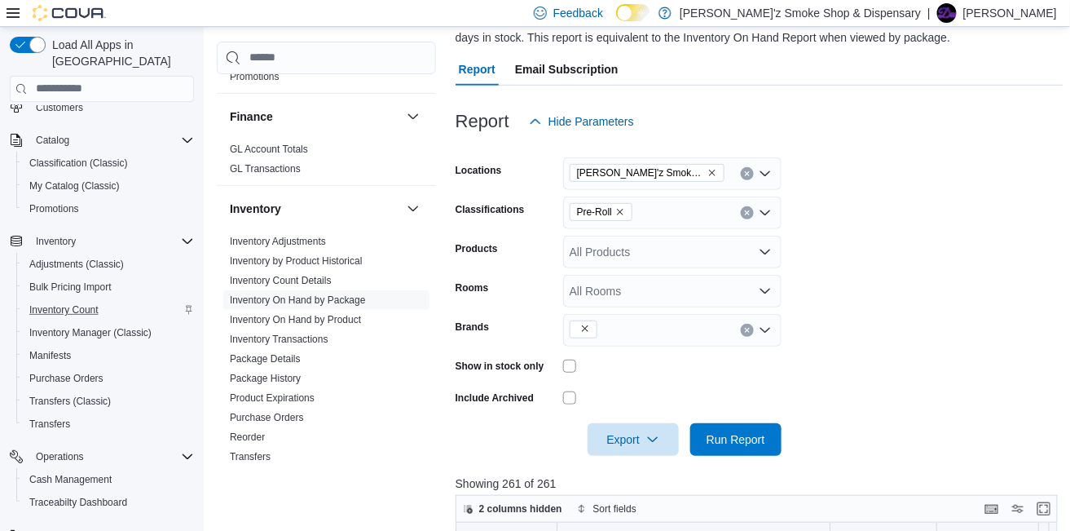
click at [946, 225] on form "Locations Dubie'z Smoke Shop & Dispensary Classifications Pre-Roll Products All…" at bounding box center [760, 297] width 608 height 318
click at [748, 447] on span "Run Report" at bounding box center [736, 438] width 59 height 16
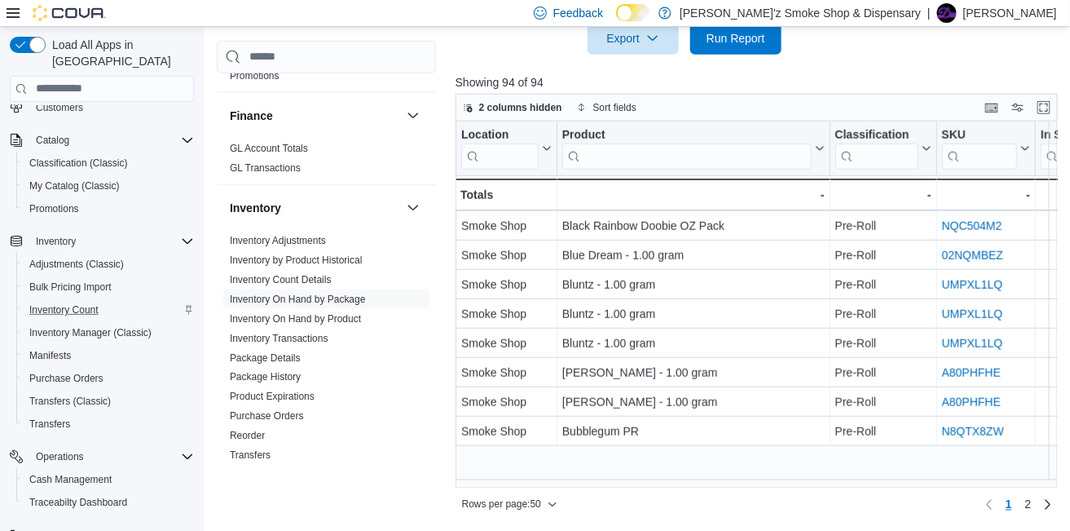
scroll to position [109, 0]
